Goal: Task Accomplishment & Management: Manage account settings

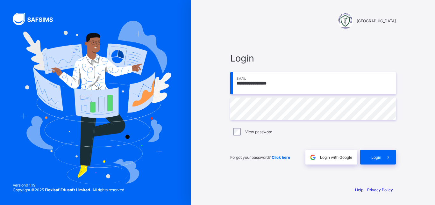
type input "**********"
click at [375, 159] on span "Login" at bounding box center [376, 157] width 10 height 5
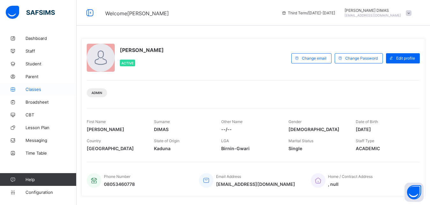
click at [30, 87] on span "Classes" at bounding box center [50, 89] width 51 height 5
click at [35, 89] on span "Classes" at bounding box center [50, 89] width 51 height 5
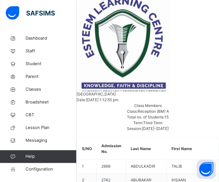
scroll to position [173, 0]
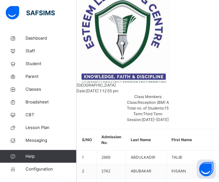
copy span "2669"
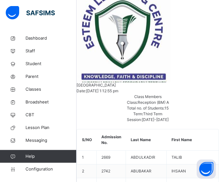
copy span "2742"
copy span "2739"
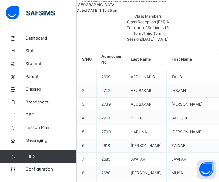
scroll to position [256, 0]
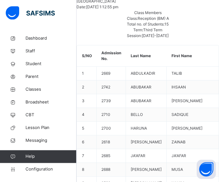
copy span "2710"
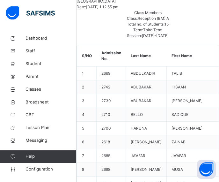
copy span "2700"
copy span "2618"
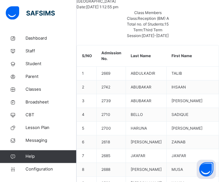
copy span "2685"
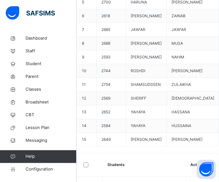
scroll to position [391, 0]
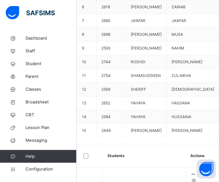
copy span "2688"
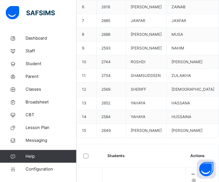
copy span "2593"
copy span "2744"
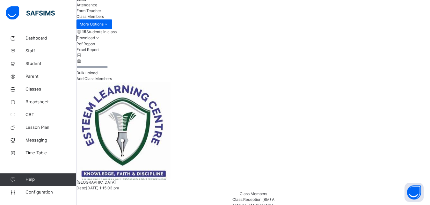
scroll to position [56, 0]
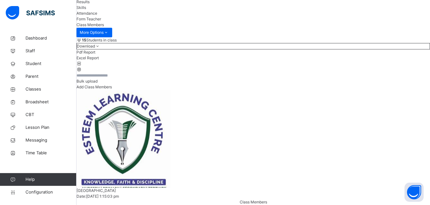
click at [97, 16] on span "Attendance" at bounding box center [86, 13] width 21 height 5
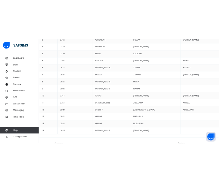
scroll to position [323, 0]
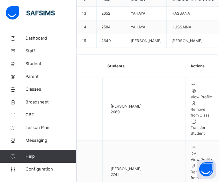
scroll to position [495, 0]
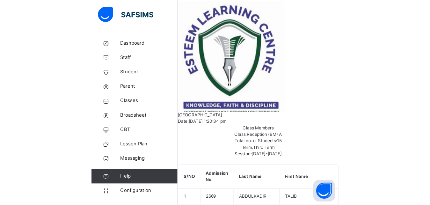
scroll to position [18, 0]
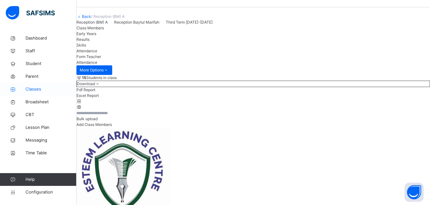
click at [34, 87] on span "Classes" at bounding box center [50, 89] width 51 height 6
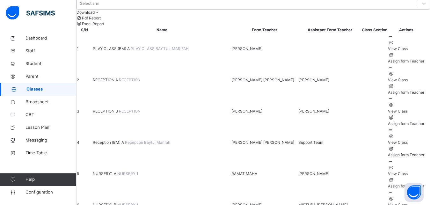
scroll to position [65, 0]
click at [117, 171] on span "NURSERY1 A" at bounding box center [105, 173] width 25 height 5
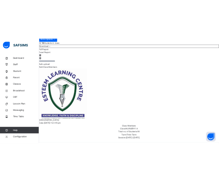
scroll to position [65, 0]
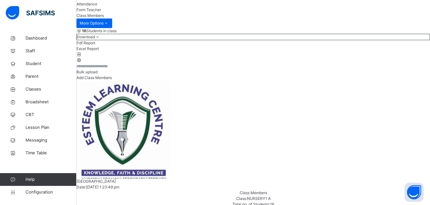
click at [97, 6] on span "Attendance" at bounding box center [86, 4] width 21 height 5
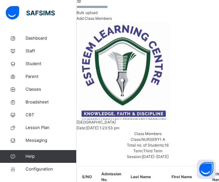
scroll to position [162, 0]
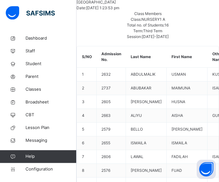
scroll to position [260, 0]
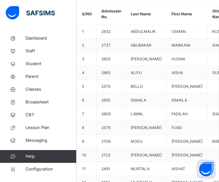
scroll to position [325, 0]
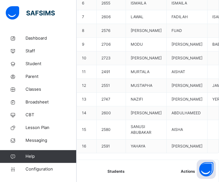
scroll to position [390, 0]
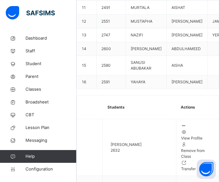
scroll to position [455, 0]
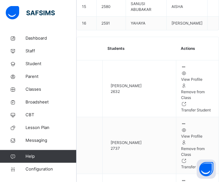
scroll to position [520, 0]
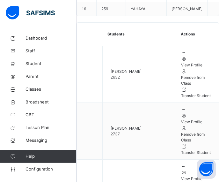
scroll to position [529, 0]
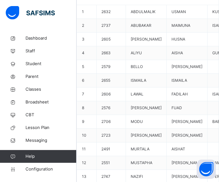
scroll to position [325, 0]
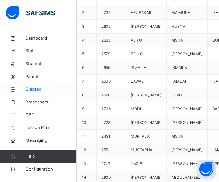
click at [36, 87] on span "Classes" at bounding box center [50, 89] width 51 height 6
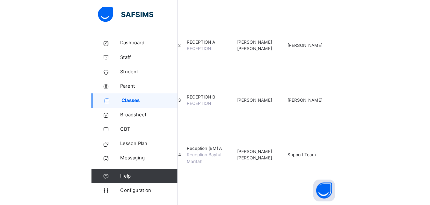
scroll to position [180, 0]
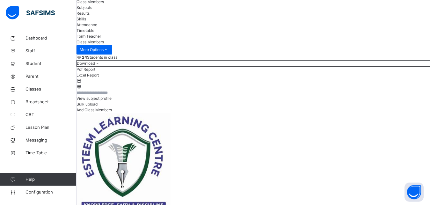
scroll to position [97, 0]
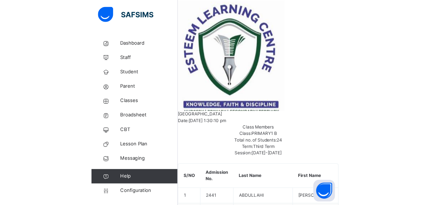
scroll to position [0, 0]
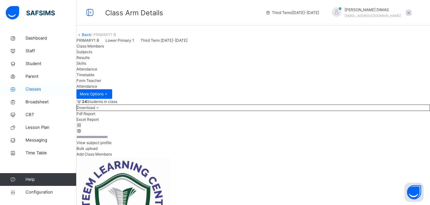
click at [32, 87] on span "Classes" at bounding box center [50, 89] width 51 height 6
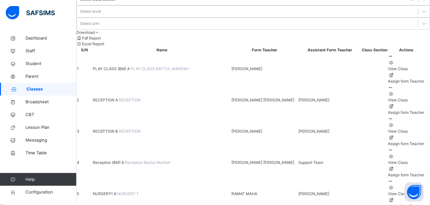
scroll to position [65, 0]
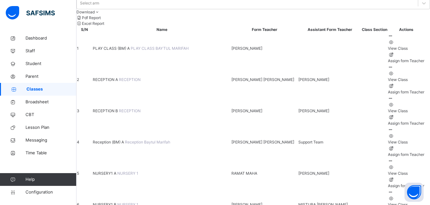
click at [117, 189] on td "NURSERY1 B NURSERY 1" at bounding box center [161, 204] width 139 height 31
click at [117, 202] on span "NURSERY1 B" at bounding box center [105, 204] width 25 height 5
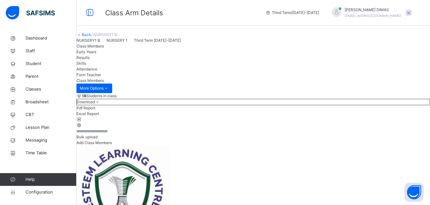
click at [97, 71] on span "Attendance" at bounding box center [86, 69] width 21 height 5
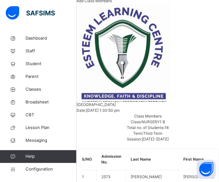
scroll to position [162, 0]
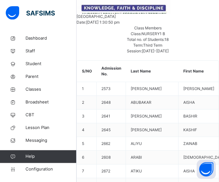
scroll to position [260, 0]
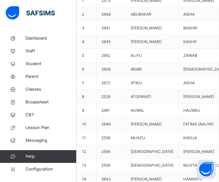
scroll to position [325, 0]
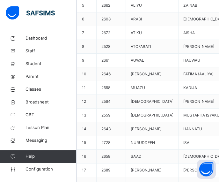
scroll to position [390, 0]
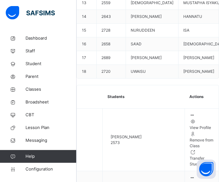
scroll to position [487, 0]
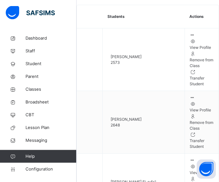
scroll to position [585, 0]
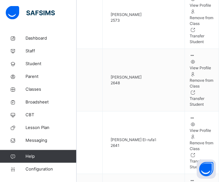
scroll to position [608, 0]
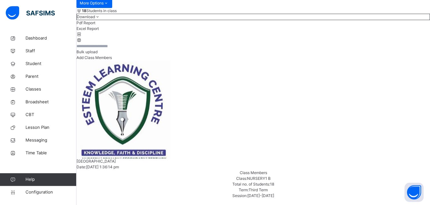
scroll to position [82, 0]
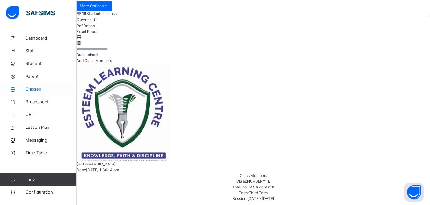
click at [31, 88] on span "Classes" at bounding box center [50, 89] width 51 height 6
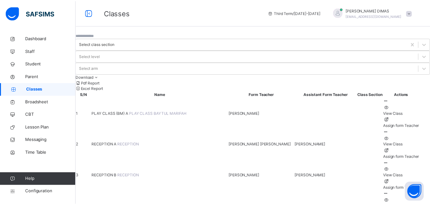
scroll to position [130, 0]
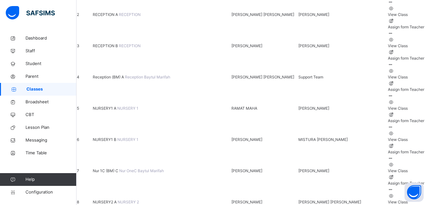
click at [119, 168] on span "Nur 1C (BM) C" at bounding box center [106, 170] width 26 height 5
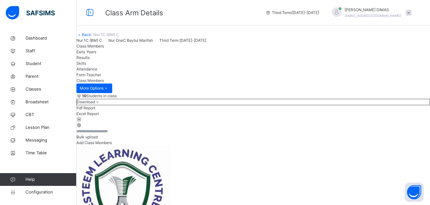
click at [97, 71] on span "Attendance" at bounding box center [86, 69] width 21 height 5
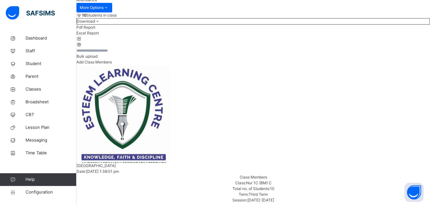
scroll to position [65, 0]
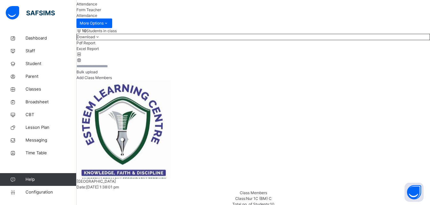
click at [194, 7] on div "Attendance" at bounding box center [252, 4] width 353 height 6
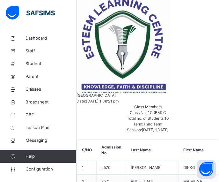
scroll to position [195, 0]
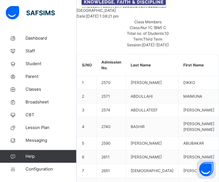
scroll to position [260, 0]
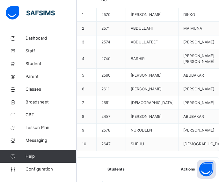
scroll to position [325, 0]
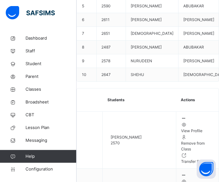
scroll to position [385, 0]
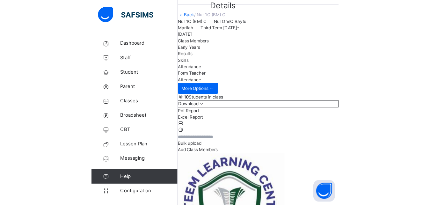
scroll to position [32, 0]
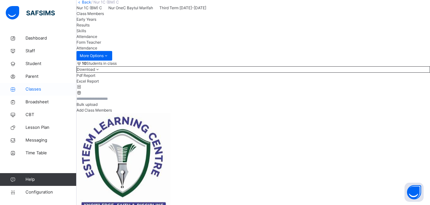
click at [32, 87] on span "Classes" at bounding box center [50, 89] width 51 height 6
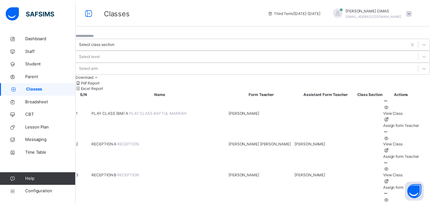
scroll to position [130, 0]
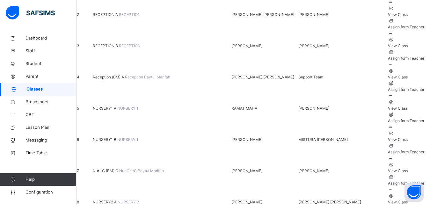
click at [118, 199] on span "NURSERY2 A" at bounding box center [105, 201] width 25 height 5
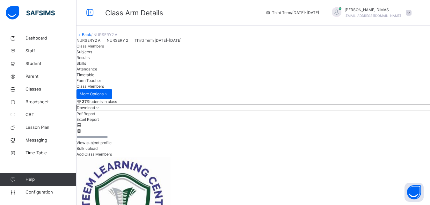
click at [97, 71] on span "Attendance" at bounding box center [86, 69] width 21 height 5
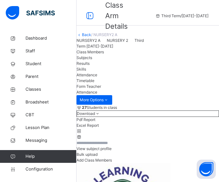
click at [146, 49] on div "NURSERY2 A NURSERY 2 Third Term [DATE]-[DATE]" at bounding box center [111, 43] width 70 height 11
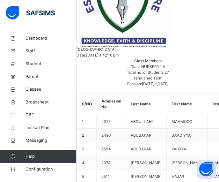
scroll to position [227, 0]
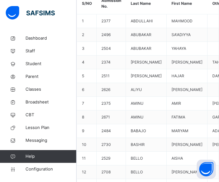
scroll to position [325, 0]
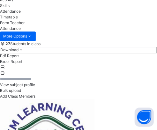
scroll to position [265, 0]
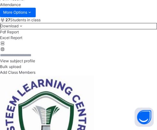
scroll to position [299, 0]
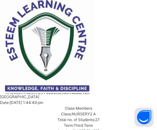
scroll to position [367, 0]
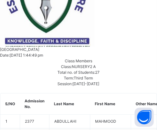
scroll to position [436, 0]
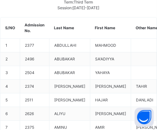
scroll to position [504, 0]
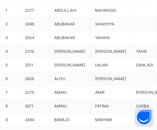
scroll to position [538, 0]
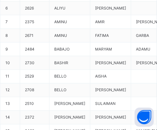
scroll to position [607, 0]
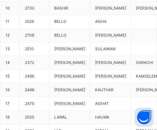
scroll to position [675, 0]
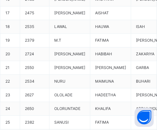
scroll to position [744, 0]
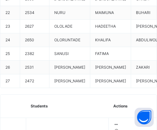
scroll to position [812, 0]
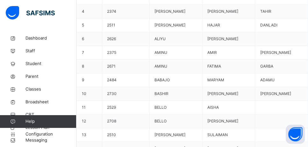
scroll to position [222, 0]
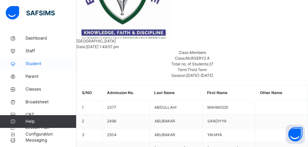
click at [34, 64] on span "Student" at bounding box center [50, 64] width 51 height 6
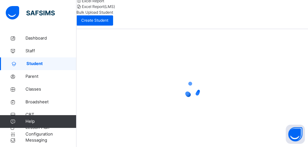
scroll to position [165, 0]
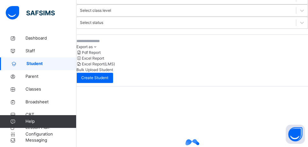
click at [113, 43] on input "text" at bounding box center [124, 41] width 96 height 6
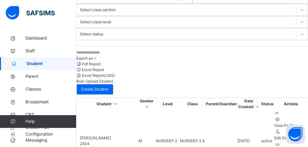
scroll to position [177, 0]
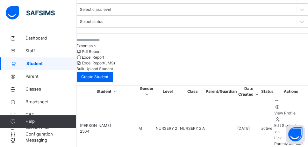
paste input "**********"
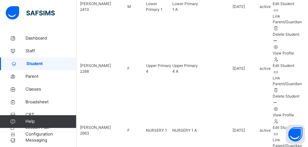
scroll to position [438, 0]
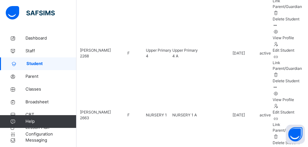
type input "**********"
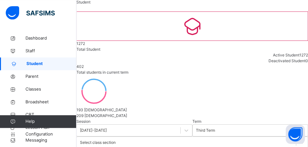
scroll to position [171, 0]
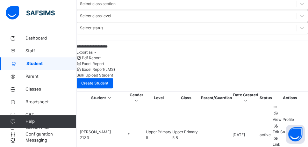
drag, startPoint x: 148, startPoint y: 50, endPoint x: 79, endPoint y: 49, distance: 69.8
click at [79, 49] on input "**********" at bounding box center [124, 47] width 96 height 6
click at [299, 29] on icon at bounding box center [302, 28] width 6 height 6
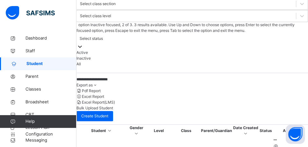
click at [109, 55] on div "Inactive" at bounding box center [192, 58] width 232 height 6
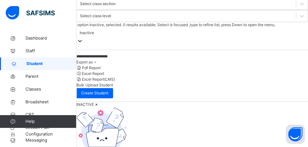
click at [83, 38] on icon at bounding box center [80, 41] width 6 height 6
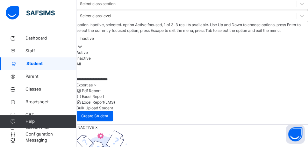
click at [99, 50] on div "Active" at bounding box center [192, 53] width 232 height 6
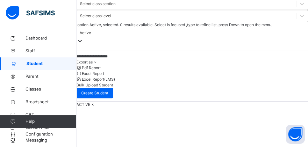
click at [83, 38] on icon at bounding box center [80, 41] width 6 height 6
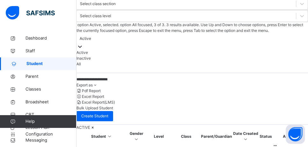
click at [96, 65] on div "All" at bounding box center [192, 64] width 232 height 6
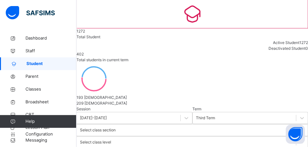
scroll to position [15, 0]
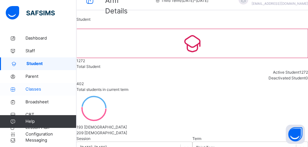
click at [34, 90] on span "Classes" at bounding box center [50, 89] width 51 height 6
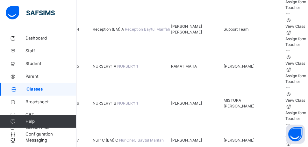
scroll to position [217, 0]
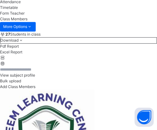
scroll to position [239, 0]
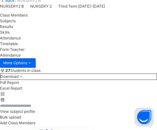
scroll to position [239, 0]
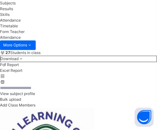
scroll to position [274, 0]
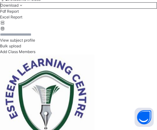
scroll to position [308, 0]
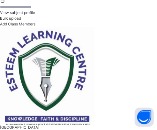
scroll to position [342, 0]
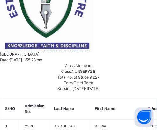
scroll to position [411, 0]
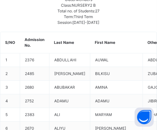
scroll to position [479, 0]
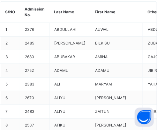
scroll to position [548, 0]
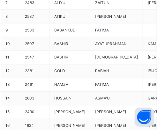
scroll to position [616, 0]
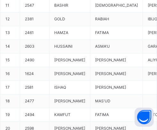
scroll to position [685, 0]
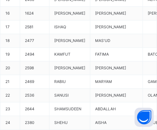
scroll to position [753, 0]
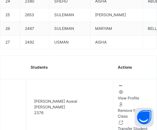
scroll to position [816, 0]
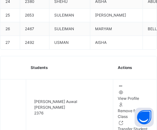
scroll to position [850, 0]
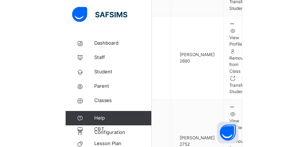
scroll to position [359, 0]
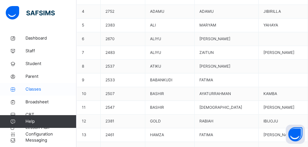
click at [34, 89] on span "Classes" at bounding box center [50, 89] width 51 height 6
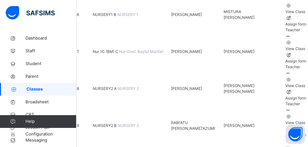
scroll to position [258, 0]
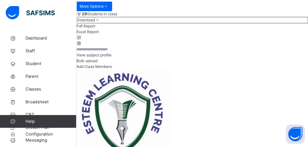
scroll to position [72, 0]
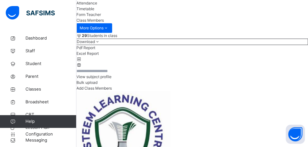
click at [97, 5] on span "Attendance" at bounding box center [86, 3] width 21 height 5
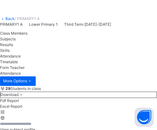
scroll to position [209, 0]
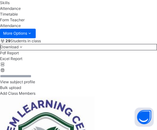
scroll to position [277, 0]
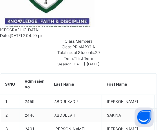
scroll to position [448, 0]
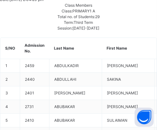
scroll to position [482, 0]
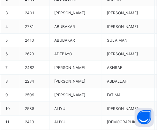
scroll to position [551, 0]
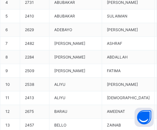
scroll to position [585, 0]
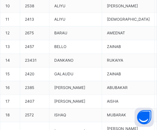
scroll to position [688, 0]
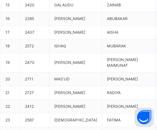
scroll to position [756, 0]
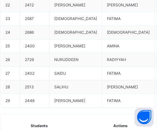
scroll to position [825, 0]
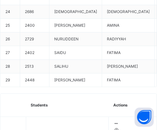
scroll to position [859, 0]
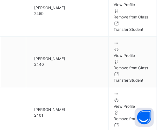
scroll to position [996, 0]
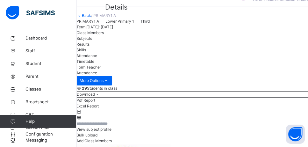
scroll to position [0, 0]
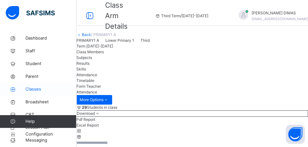
click at [35, 89] on span "Classes" at bounding box center [50, 89] width 51 height 6
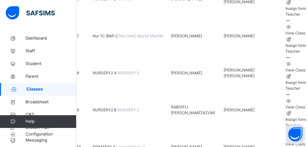
scroll to position [308, 0]
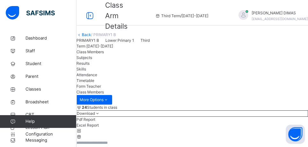
click at [97, 74] on span "Attendance" at bounding box center [86, 74] width 21 height 5
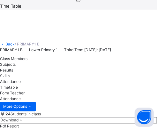
scroll to position [205, 0]
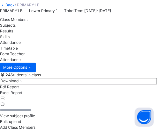
scroll to position [239, 0]
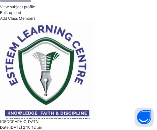
scroll to position [308, 0]
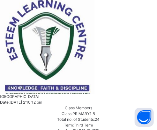
scroll to position [376, 0]
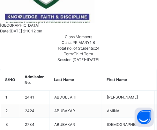
scroll to position [445, 0]
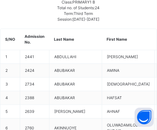
scroll to position [513, 0]
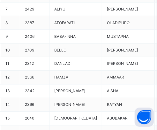
scroll to position [650, 0]
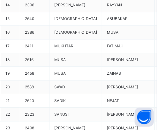
scroll to position [719, 0]
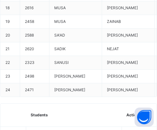
scroll to position [771, 0]
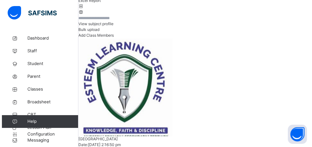
scroll to position [0, 0]
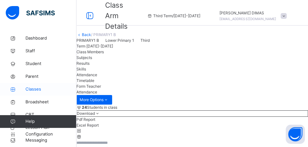
click at [32, 89] on span "Classes" at bounding box center [50, 89] width 51 height 6
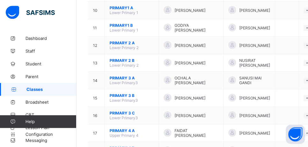
scroll to position [274, 0]
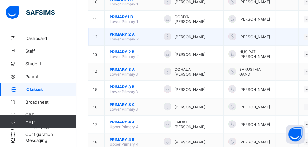
click at [115, 37] on span "PRIMARY 2 A" at bounding box center [132, 34] width 44 height 5
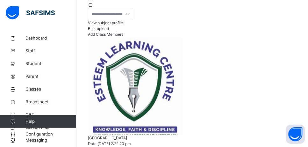
scroll to position [137, 0]
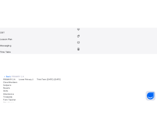
scroll to position [205, 0]
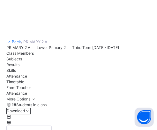
copy span "2335"
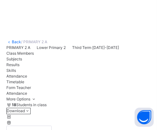
copy span "2285"
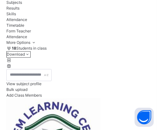
scroll to position [274, 0]
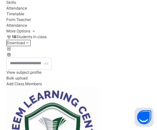
copy span "ABDULLATEEF MOHAMMED FAWAZ"
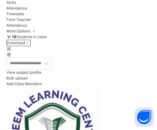
copy span "2153"
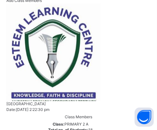
scroll to position [376, 0]
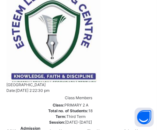
copy span "2474"
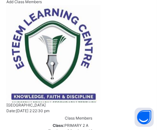
scroll to position [342, 0]
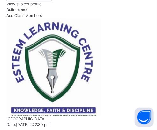
copy span "2545"
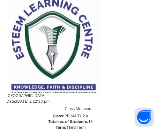
scroll to position [376, 0]
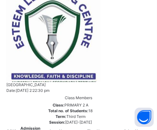
copy span "2602"
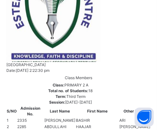
scroll to position [411, 0]
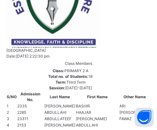
copy span "2500"
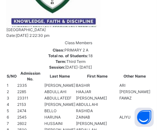
scroll to position [445, 0]
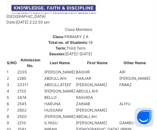
copy span "2210"
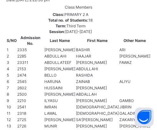
scroll to position [479, 0]
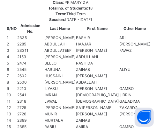
copy span "2541"
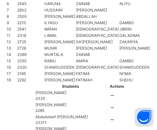
scroll to position [548, 0]
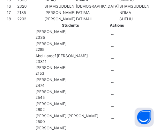
scroll to position [616, 0]
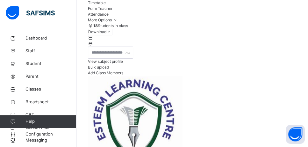
scroll to position [68, 0]
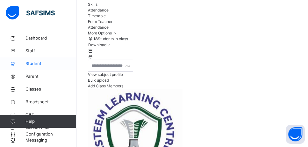
click at [35, 63] on span "Student" at bounding box center [50, 64] width 51 height 6
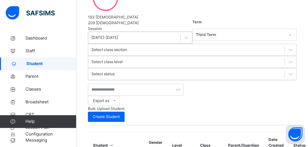
scroll to position [143, 0]
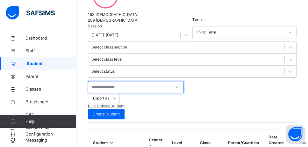
click at [95, 81] on input "text" at bounding box center [136, 87] width 96 height 12
paste input "****"
type input "****"
drag, startPoint x: 79, startPoint y: 74, endPoint x: 64, endPoint y: 75, distance: 14.7
click at [88, 81] on input "****" at bounding box center [136, 87] width 96 height 12
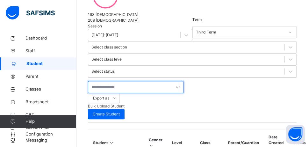
click at [107, 81] on input "text" at bounding box center [136, 87] width 96 height 12
paste input "****"
type input "****"
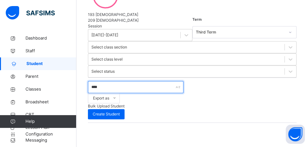
drag, startPoint x: 72, startPoint y: 77, endPoint x: 65, endPoint y: 78, distance: 6.7
click at [88, 81] on input "****" at bounding box center [136, 87] width 96 height 12
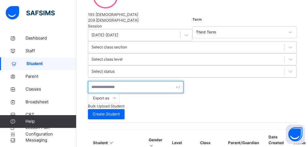
click at [112, 81] on input "text" at bounding box center [136, 87] width 96 height 12
paste input "**********"
drag, startPoint x: 115, startPoint y: 80, endPoint x: 78, endPoint y: 80, distance: 36.9
click at [88, 81] on input "**********" at bounding box center [136, 87] width 96 height 12
type input "**********"
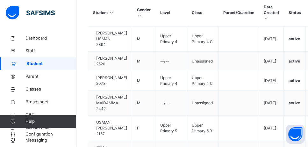
scroll to position [263, 0]
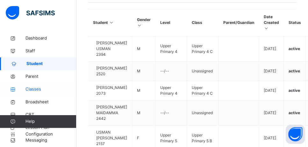
click at [32, 89] on span "Classes" at bounding box center [50, 89] width 51 height 6
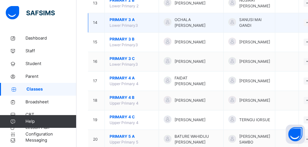
scroll to position [360, 0]
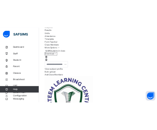
scroll to position [106, 0]
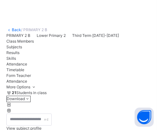
scroll to position [205, 0]
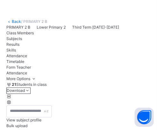
scroll to position [239, 0]
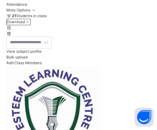
scroll to position [308, 0]
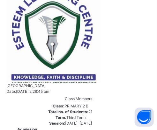
scroll to position [376, 0]
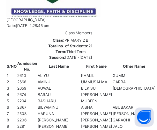
scroll to position [411, 0]
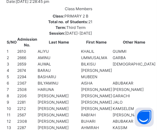
scroll to position [479, 0]
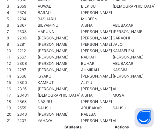
scroll to position [548, 0]
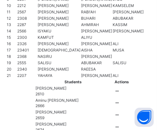
scroll to position [582, 0]
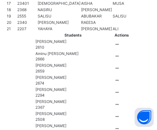
scroll to position [616, 0]
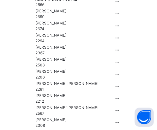
scroll to position [685, 0]
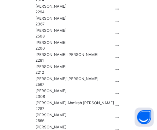
scroll to position [709, 0]
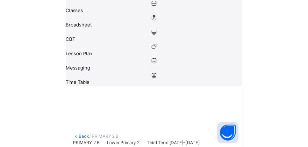
scroll to position [0, 0]
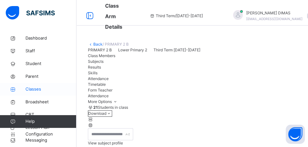
click at [38, 90] on span "Classes" at bounding box center [50, 89] width 51 height 6
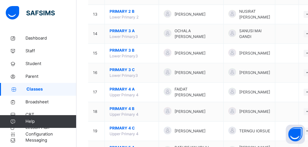
scroll to position [376, 0]
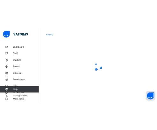
scroll to position [37, 0]
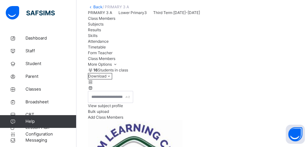
click at [109, 44] on span "Attendance" at bounding box center [98, 41] width 21 height 5
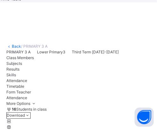
scroll to position [209, 0]
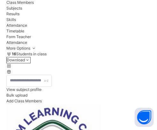
scroll to position [277, 0]
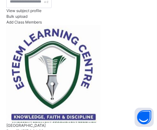
scroll to position [346, 0]
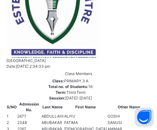
scroll to position [414, 0]
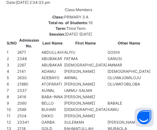
scroll to position [482, 0]
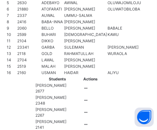
scroll to position [551, 0]
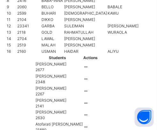
scroll to position [570, 0]
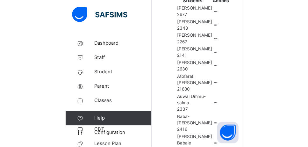
scroll to position [0, 0]
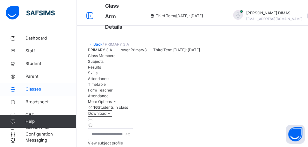
click at [36, 89] on span "Classes" at bounding box center [50, 89] width 51 height 6
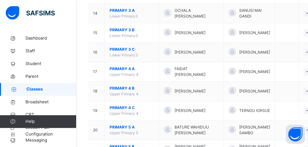
scroll to position [376, 0]
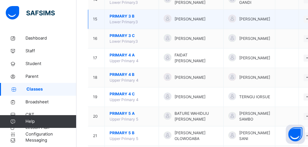
click at [116, 19] on span "PRIMARY 3 B" at bounding box center [132, 16] width 44 height 6
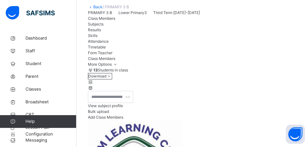
scroll to position [106, 0]
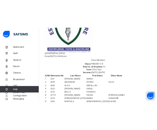
scroll to position [209, 0]
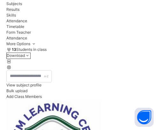
scroll to position [277, 0]
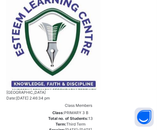
scroll to position [380, 0]
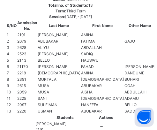
scroll to position [482, 0]
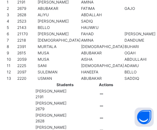
scroll to position [516, 0]
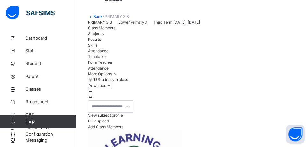
scroll to position [0, 0]
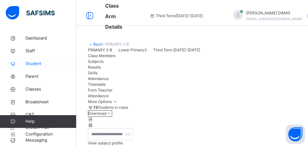
click at [37, 65] on span "Student" at bounding box center [50, 64] width 51 height 6
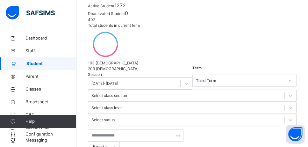
scroll to position [137, 0]
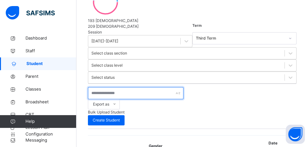
click at [108, 87] on input "text" at bounding box center [136, 93] width 96 height 12
type input "**********"
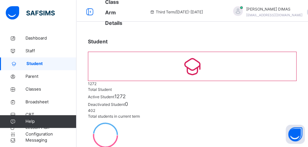
scroll to position [0, 0]
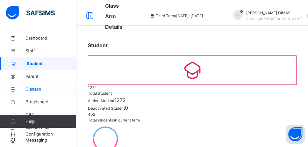
click at [33, 89] on span "Classes" at bounding box center [50, 89] width 51 height 6
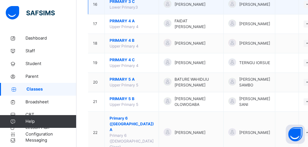
scroll to position [411, 0]
click at [119, 4] on span "PRIMARY 3 C" at bounding box center [132, 1] width 44 height 6
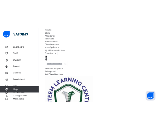
scroll to position [106, 0]
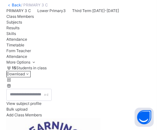
scroll to position [209, 0]
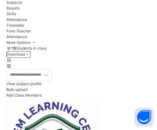
scroll to position [277, 0]
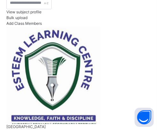
scroll to position [346, 0]
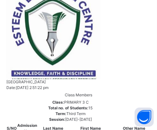
scroll to position [380, 0]
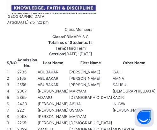
scroll to position [448, 0]
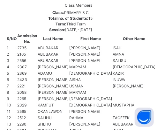
scroll to position [482, 0]
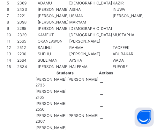
scroll to position [551, 0]
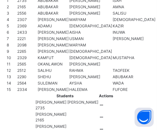
scroll to position [589, 0]
